Goal: Check status

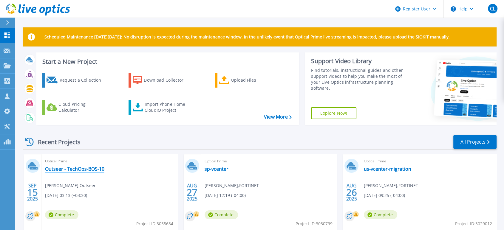
click at [89, 169] on link "Outseer - TechOps-BOS-10" at bounding box center [74, 169] width 59 height 6
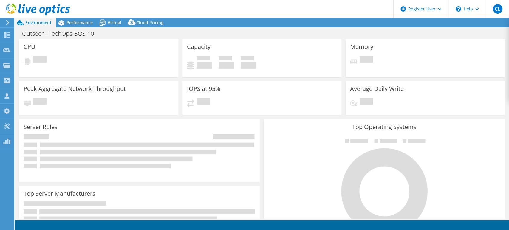
select select "USD"
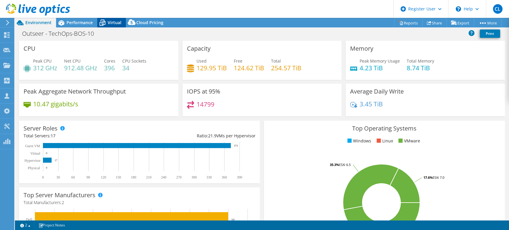
click at [98, 21] on icon at bounding box center [102, 23] width 10 height 10
